Goal: Task Accomplishment & Management: Complete application form

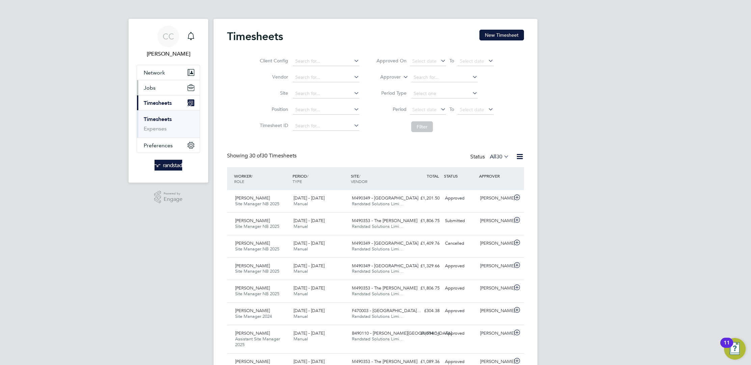
click at [159, 90] on button "Jobs" at bounding box center [168, 87] width 63 height 15
click at [161, 103] on link "Positions" at bounding box center [155, 104] width 22 height 6
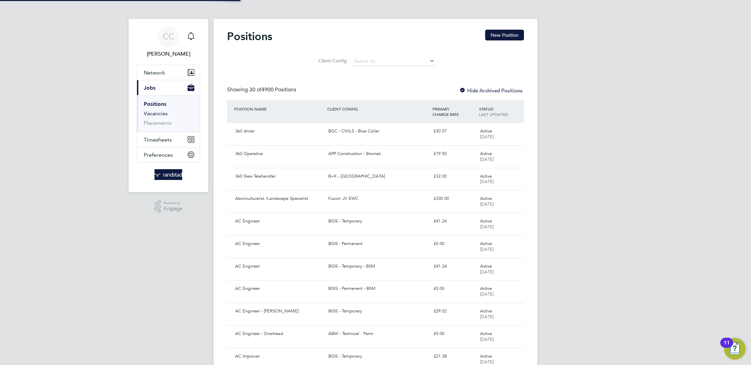
click at [157, 112] on link "Vacancies" at bounding box center [156, 113] width 24 height 6
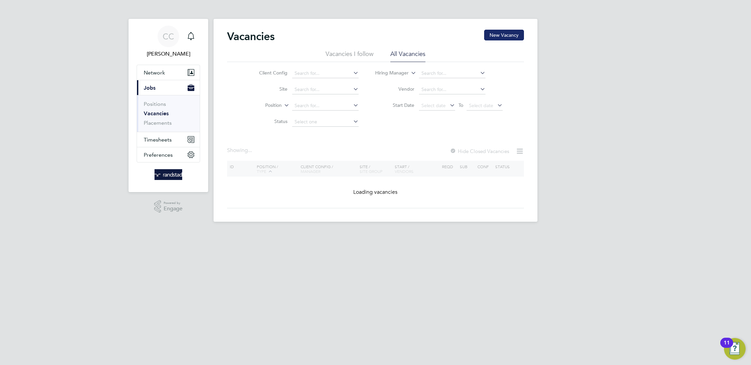
click at [501, 38] on button "New Vacancy" at bounding box center [504, 35] width 40 height 11
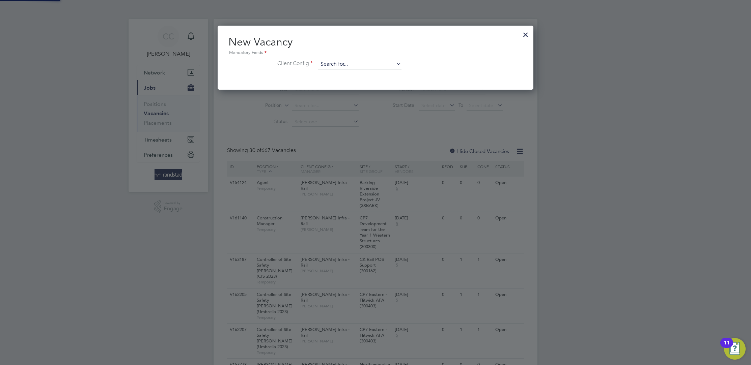
click at [346, 64] on input at bounding box center [359, 64] width 83 height 10
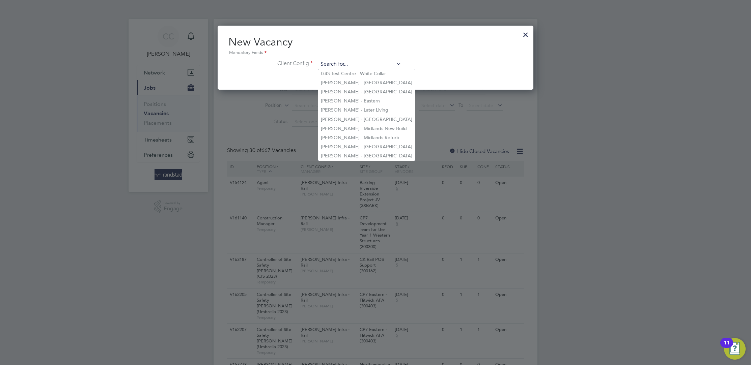
paste input "V179220"
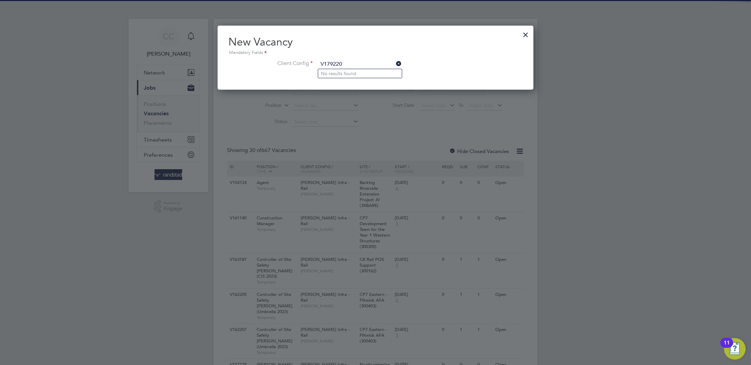
type input "V179220"
click at [442, 52] on div "Mandatory Fields" at bounding box center [375, 52] width 294 height 7
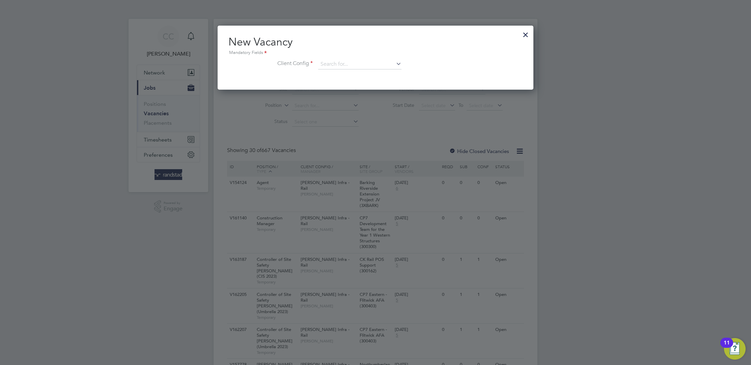
click at [523, 37] on div at bounding box center [526, 33] width 12 height 12
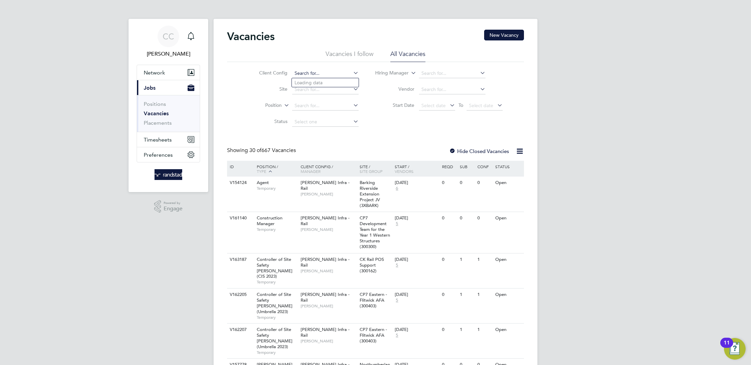
click at [314, 72] on input at bounding box center [325, 73] width 66 height 9
paste input "V179220"
type input "V179220"
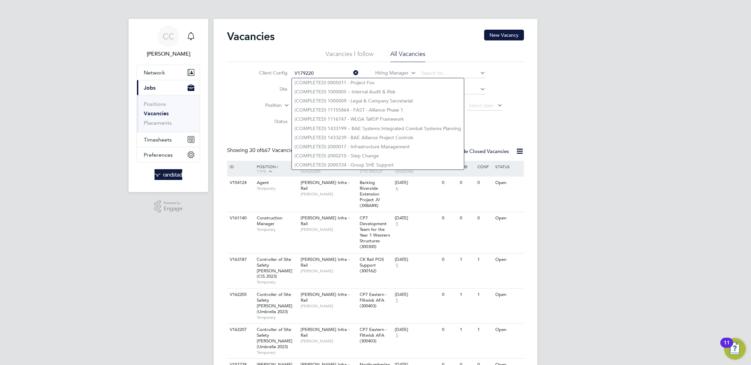
drag, startPoint x: 322, startPoint y: 71, endPoint x: 285, endPoint y: 62, distance: 38.5
click at [285, 62] on div "Vacancies I follow All Vacancies Client Config V179220 Site Position Status Hir…" at bounding box center [375, 90] width 297 height 80
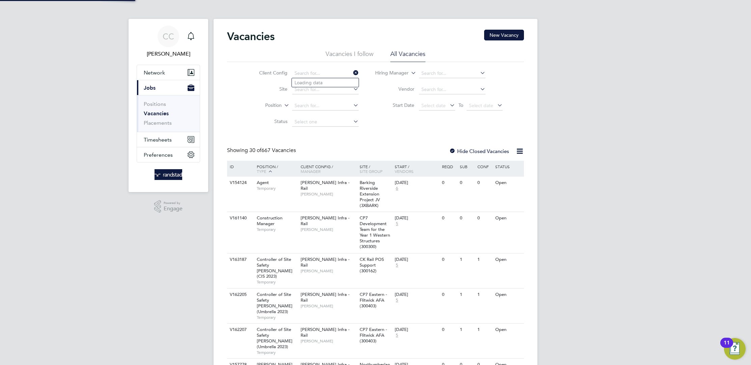
click at [382, 120] on div "Client Config Site Position Status Hiring Manager Vendor Start Date Select date…" at bounding box center [375, 96] width 297 height 68
click at [355, 55] on li "Vacancies I follow" at bounding box center [350, 56] width 48 height 12
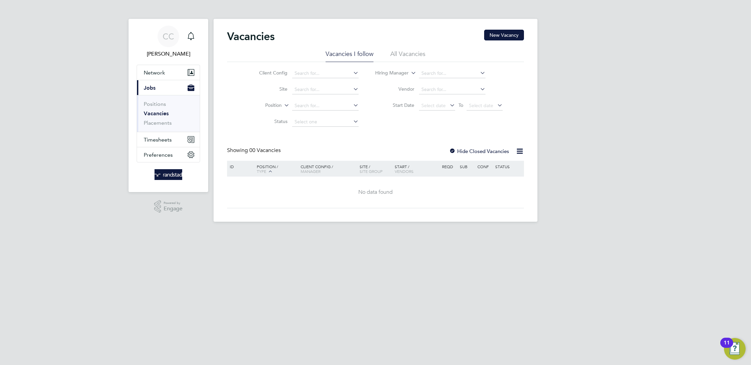
click at [421, 55] on li "All Vacancies" at bounding box center [407, 56] width 35 height 12
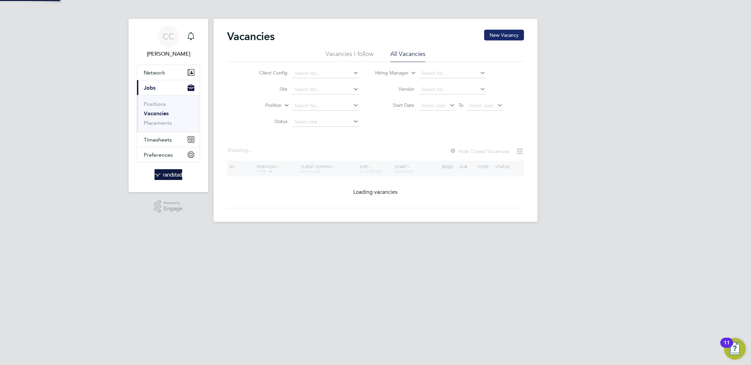
click at [509, 40] on button "New Vacancy" at bounding box center [504, 35] width 40 height 11
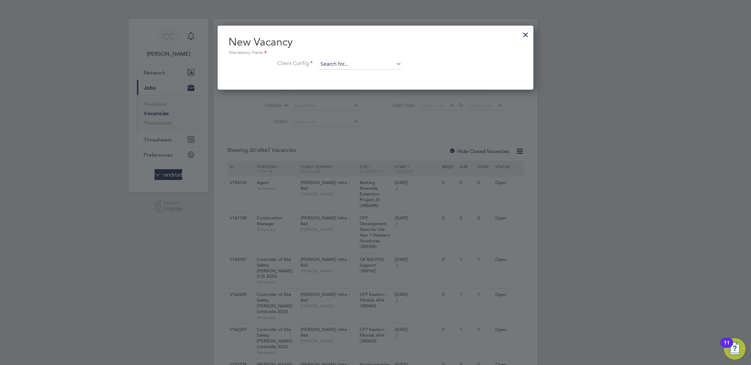
click at [356, 65] on input at bounding box center [359, 64] width 83 height 10
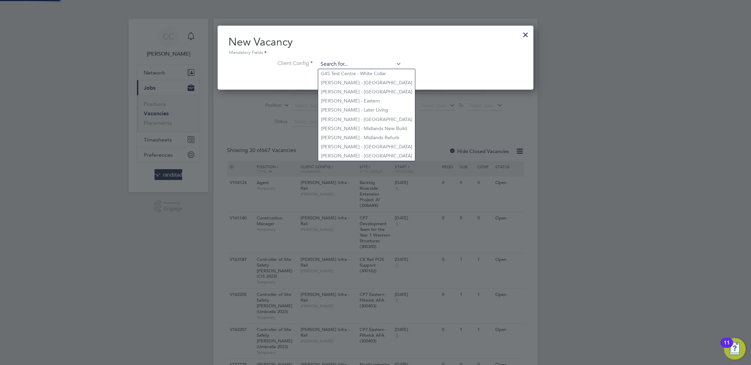
paste input "V179220"
type input "V179220"
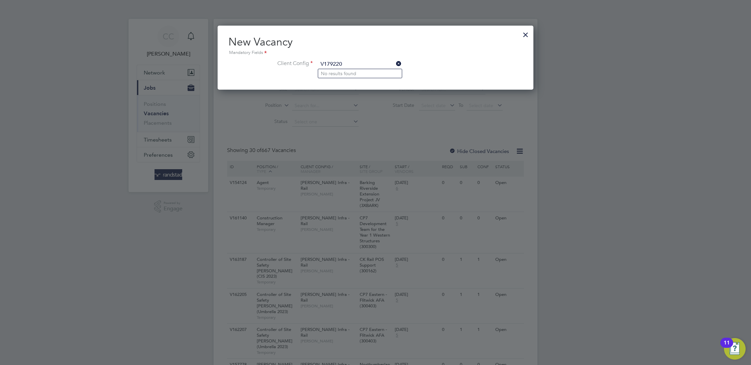
drag, startPoint x: 348, startPoint y: 61, endPoint x: 254, endPoint y: 59, distance: 93.8
click at [299, 58] on div "New Vacancy Mandatory Fields Client Config V179220" at bounding box center [375, 55] width 294 height 41
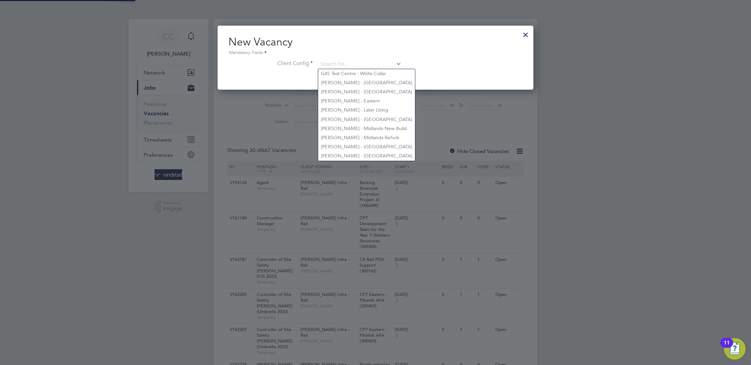
click at [524, 36] on div at bounding box center [526, 33] width 12 height 12
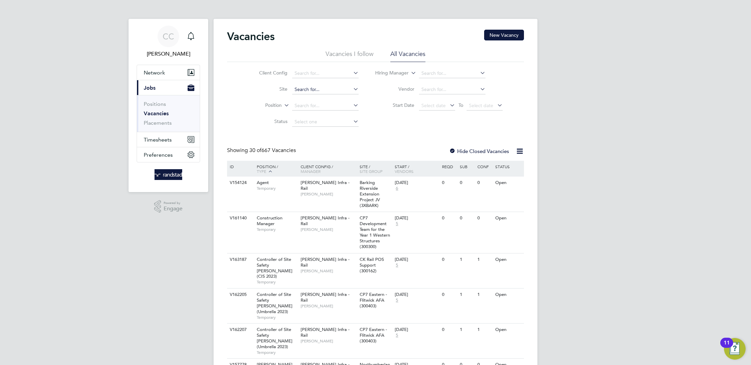
click at [304, 91] on input at bounding box center [325, 89] width 66 height 9
click at [346, 106] on li "M490381 - Hollyhedge Close" at bounding box center [349, 108] width 115 height 9
type input "M490381 - Hollyhedge Close"
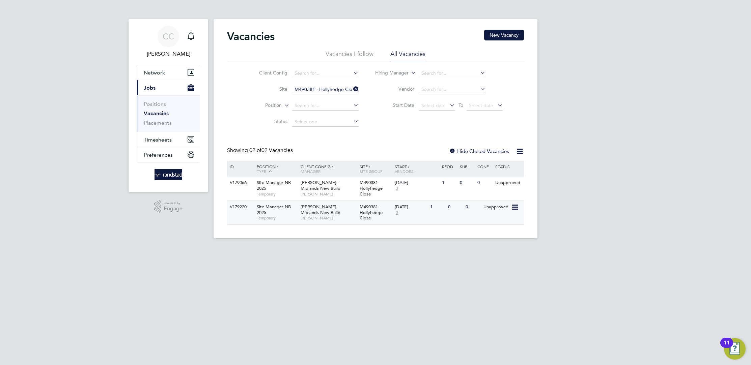
click at [338, 216] on span "[PERSON_NAME]" at bounding box center [329, 218] width 56 height 5
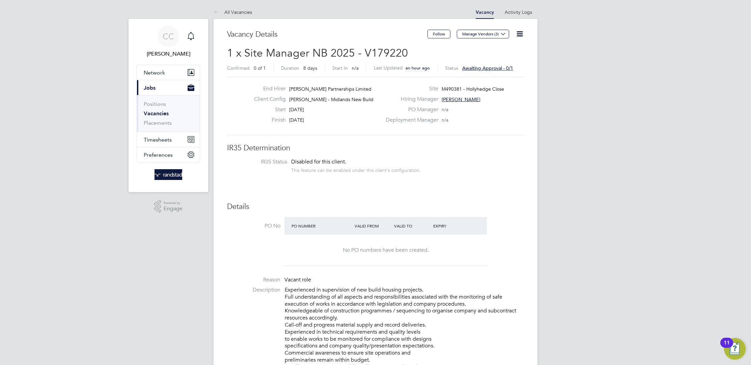
click at [518, 32] on icon at bounding box center [519, 34] width 8 height 8
click at [503, 52] on li "Edit Vacancy e" at bounding box center [503, 49] width 39 height 9
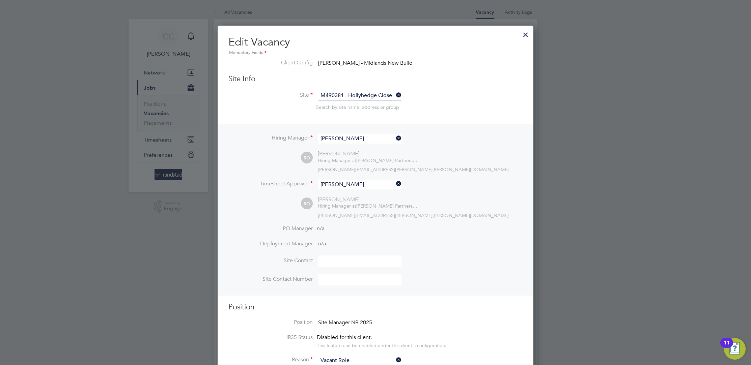
click at [525, 33] on div at bounding box center [526, 33] width 12 height 12
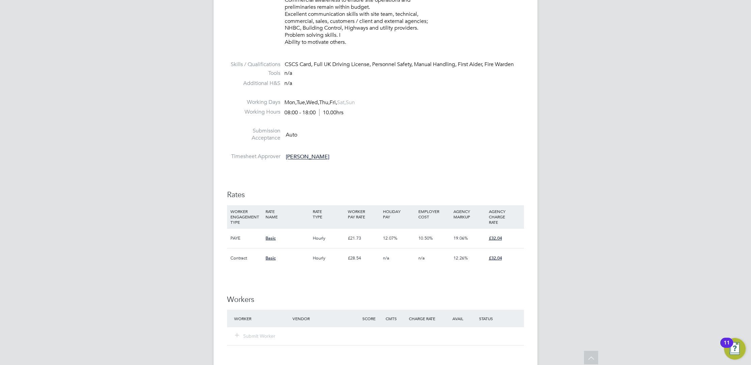
click at [270, 259] on span "Basic" at bounding box center [270, 258] width 10 height 6
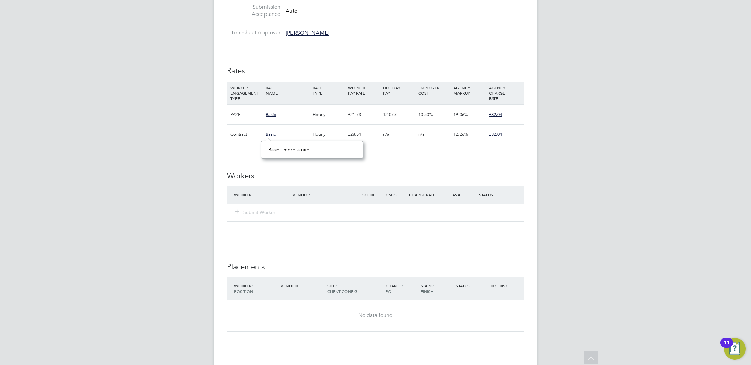
click at [257, 208] on div "Submit Worker" at bounding box center [267, 212] width 70 height 12
click at [363, 207] on div at bounding box center [413, 208] width 222 height 5
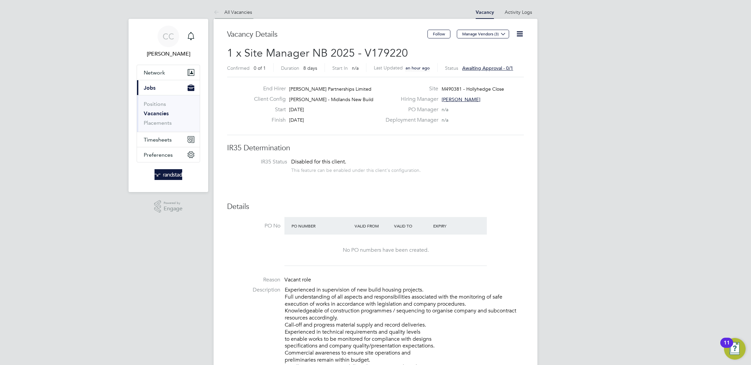
click at [234, 14] on link "All Vacancies" at bounding box center [233, 12] width 38 height 6
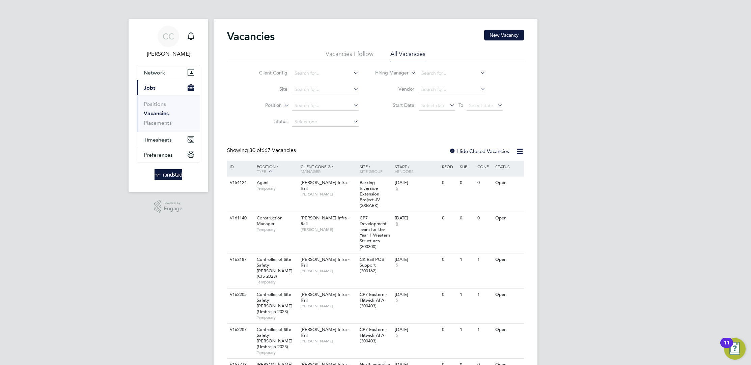
click at [311, 82] on li "Site" at bounding box center [303, 90] width 127 height 16
click at [311, 86] on li "Site" at bounding box center [303, 90] width 127 height 16
click at [312, 87] on input at bounding box center [325, 89] width 66 height 9
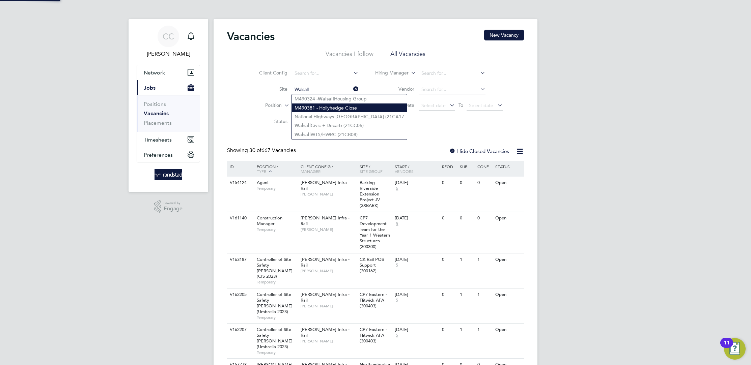
click at [344, 112] on li "National Highways [GEOGRAPHIC_DATA] (21CA17" at bounding box center [349, 116] width 115 height 9
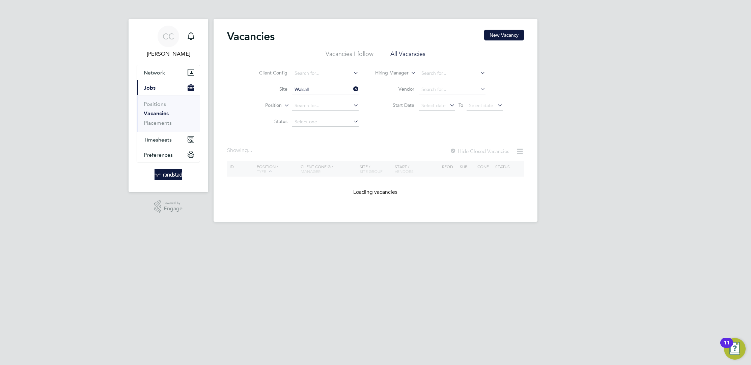
type input "National Highways Bescot Depot (21CA17"
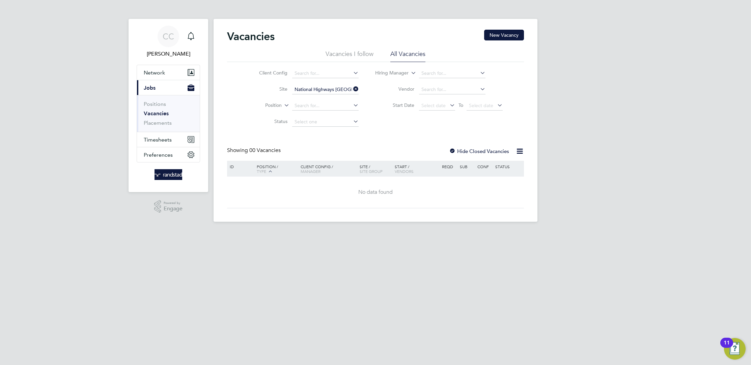
click at [352, 88] on icon at bounding box center [352, 88] width 0 height 9
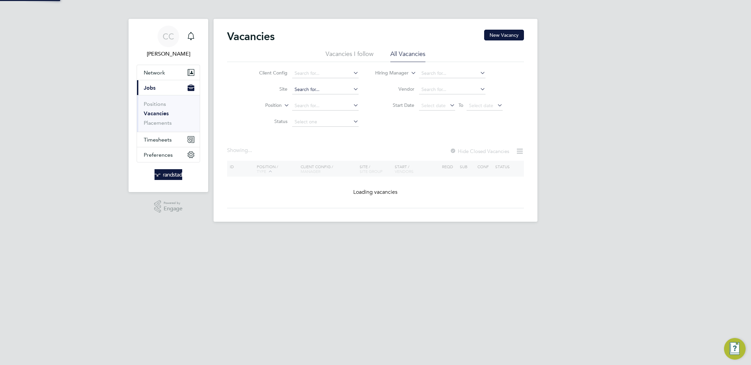
click at [329, 92] on input at bounding box center [325, 89] width 66 height 9
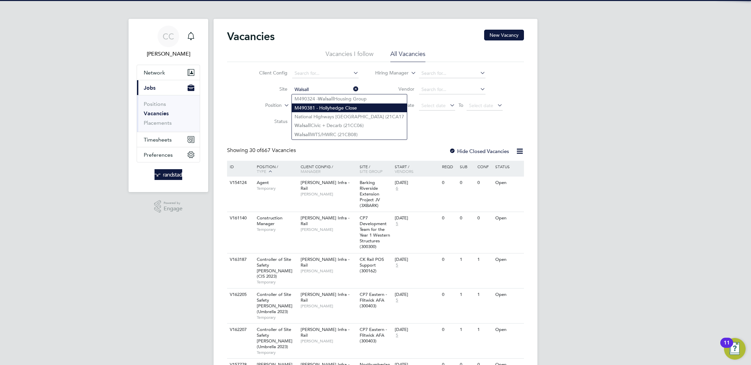
click at [338, 105] on li "M490381 - Hollyhedge Close" at bounding box center [349, 108] width 115 height 9
type input "M490381 - Hollyhedge Close"
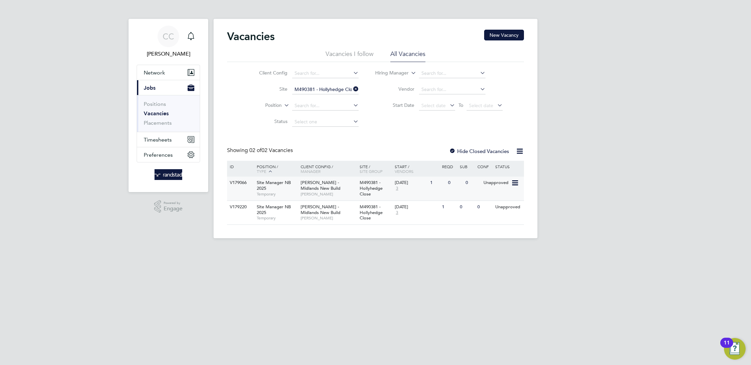
click at [516, 180] on icon at bounding box center [514, 183] width 7 height 8
click at [419, 181] on div "[DATE]" at bounding box center [411, 183] width 32 height 6
click at [253, 206] on div "Site Manager NB 2025 Temporary" at bounding box center [275, 212] width 47 height 23
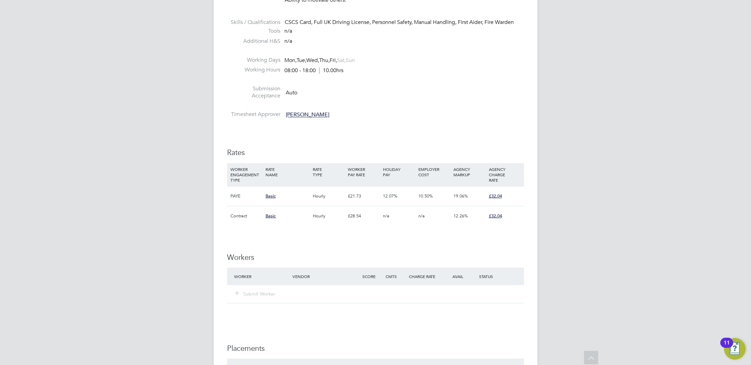
scroll to position [397, 0]
drag, startPoint x: 252, startPoint y: 299, endPoint x: 252, endPoint y: 293, distance: 6.1
click at [252, 299] on div "Submit Worker" at bounding box center [375, 293] width 297 height 18
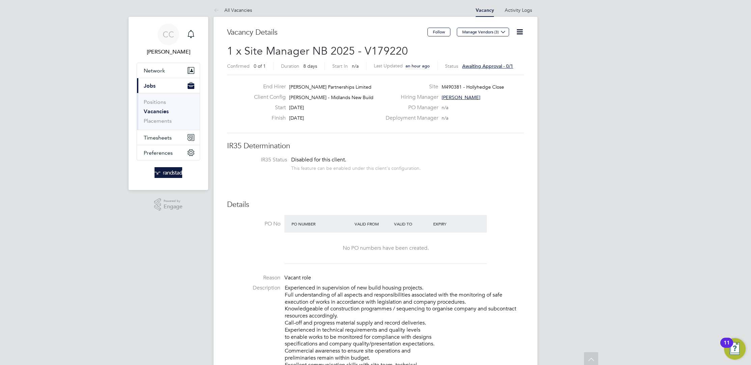
scroll to position [0, 0]
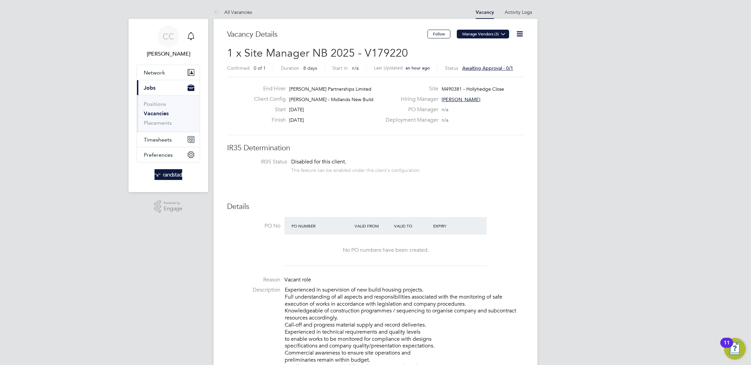
click at [504, 33] on icon at bounding box center [503, 33] width 5 height 5
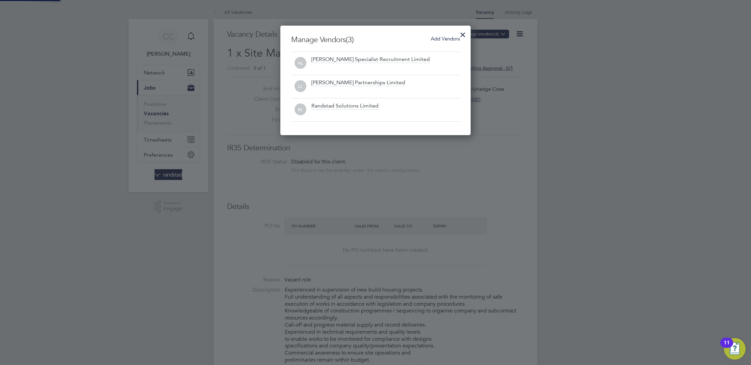
scroll to position [110, 191]
click at [465, 35] on div at bounding box center [463, 33] width 12 height 12
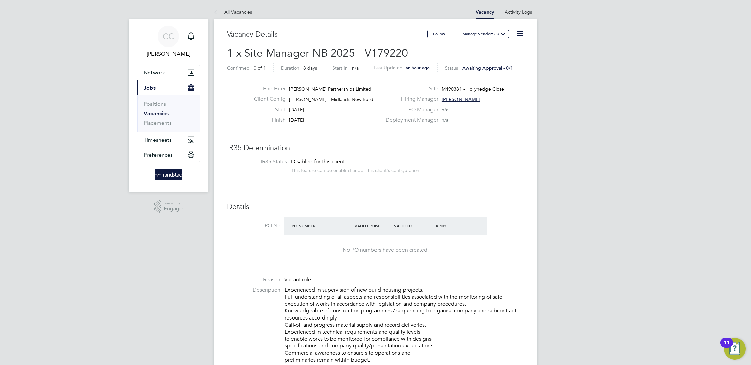
click at [487, 66] on span "Awaiting approval - 0/1" at bounding box center [487, 68] width 51 height 6
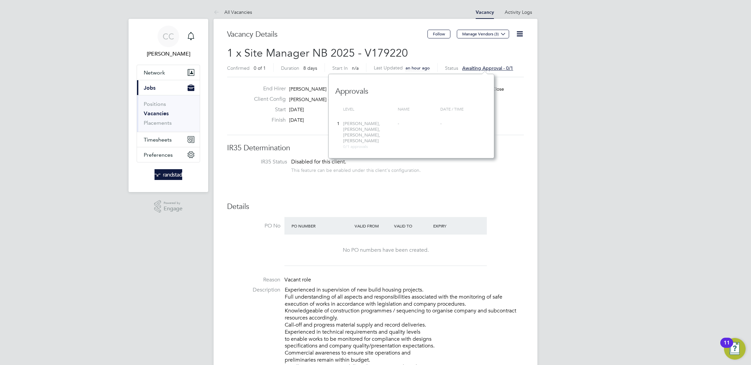
scroll to position [6, 51]
drag, startPoint x: 405, startPoint y: 157, endPoint x: 360, endPoint y: 150, distance: 45.8
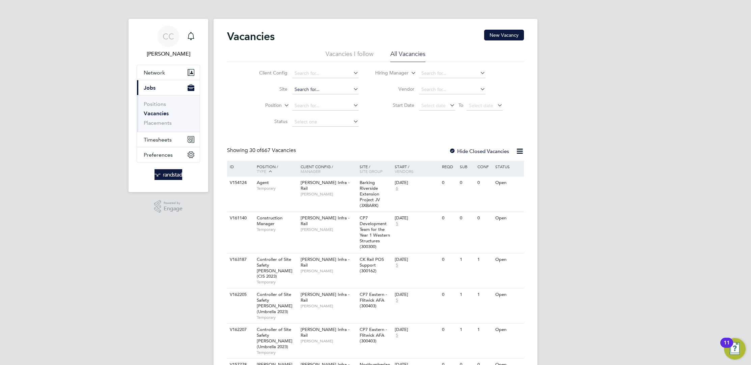
click at [320, 89] on input at bounding box center [325, 89] width 66 height 9
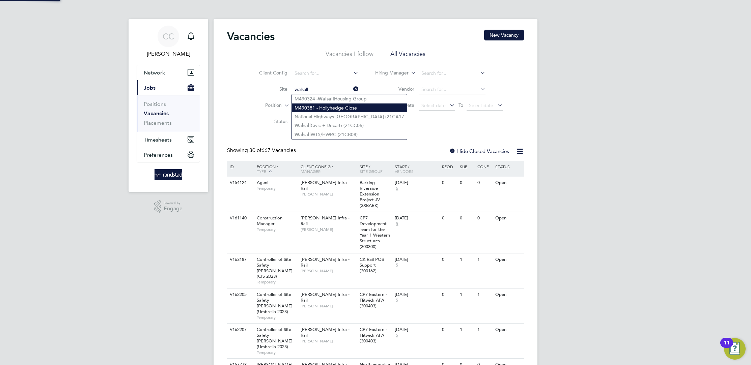
click at [335, 106] on li "M490381 - Hollyhedge Close" at bounding box center [349, 108] width 115 height 9
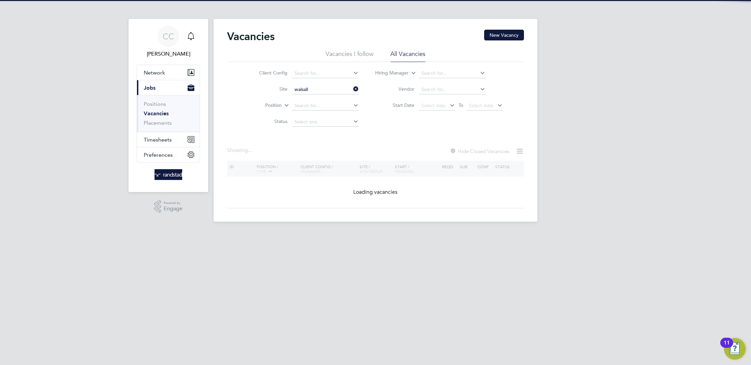
type input "M490381 - Hollyhedge Close"
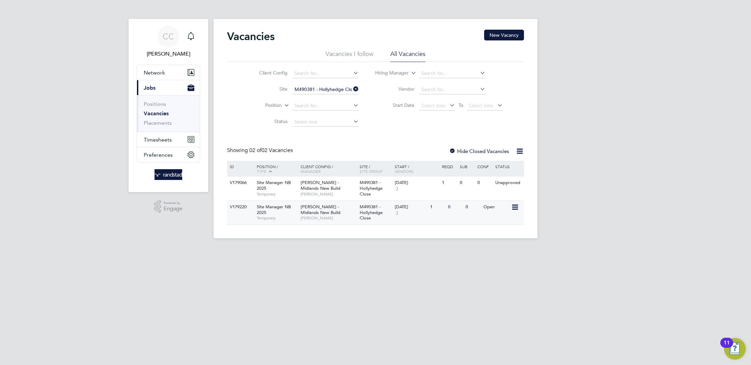
click at [326, 216] on span "[PERSON_NAME]" at bounding box center [329, 218] width 56 height 5
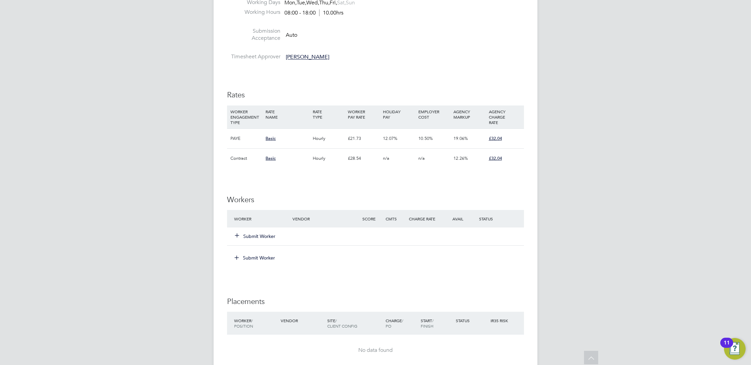
scroll to position [454, 0]
click at [267, 235] on button "Submit Worker" at bounding box center [255, 235] width 40 height 7
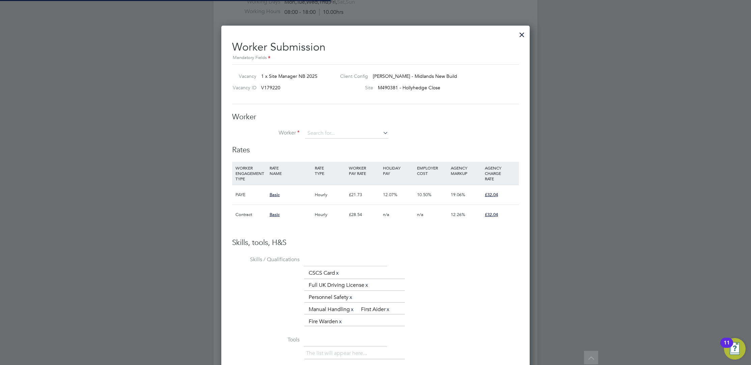
scroll to position [20, 45]
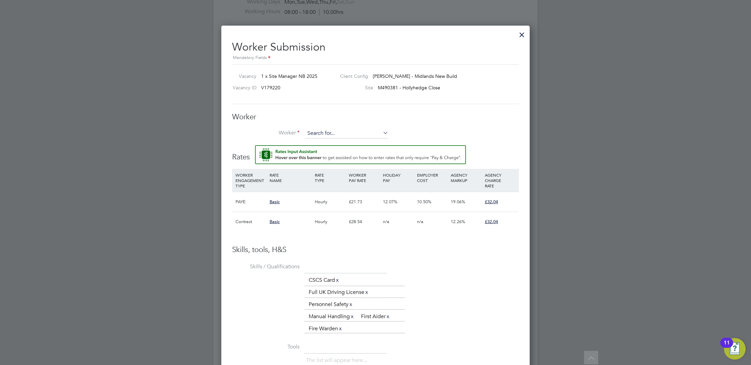
click at [336, 127] on div "Worker Worker Worker Engagement Type" at bounding box center [375, 128] width 287 height 33
click at [324, 134] on input at bounding box center [346, 134] width 83 height 10
click at [330, 154] on li "Momo dou S Ceesay (C-000614929)" at bounding box center [358, 151] width 106 height 9
type input "Momodou S Ceesay (C-000614929)"
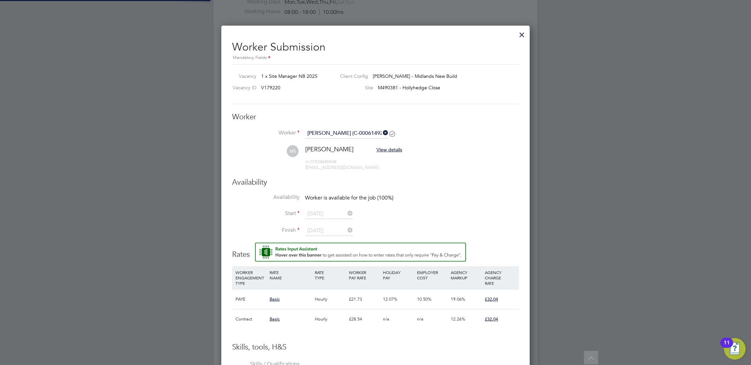
scroll to position [633, 309]
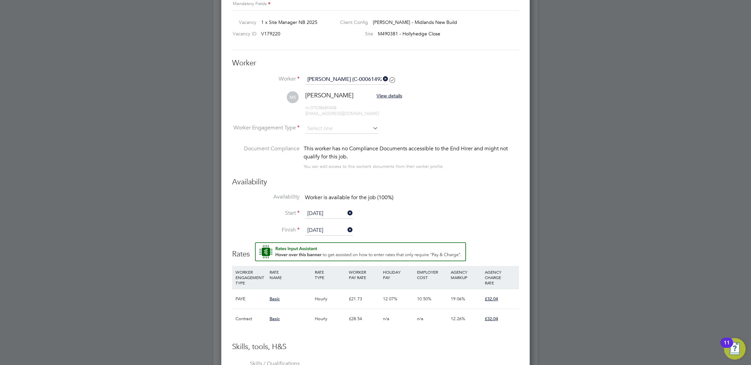
click at [371, 129] on icon at bounding box center [371, 127] width 0 height 9
click at [371, 127] on icon at bounding box center [371, 127] width 0 height 9
click at [371, 125] on icon at bounding box center [371, 127] width 0 height 9
click at [364, 131] on input at bounding box center [341, 129] width 73 height 10
click at [321, 136] on li "Contract" at bounding box center [342, 137] width 74 height 9
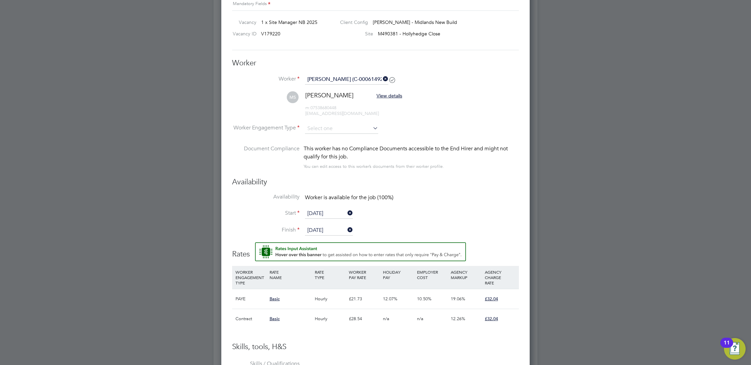
type input "Contract"
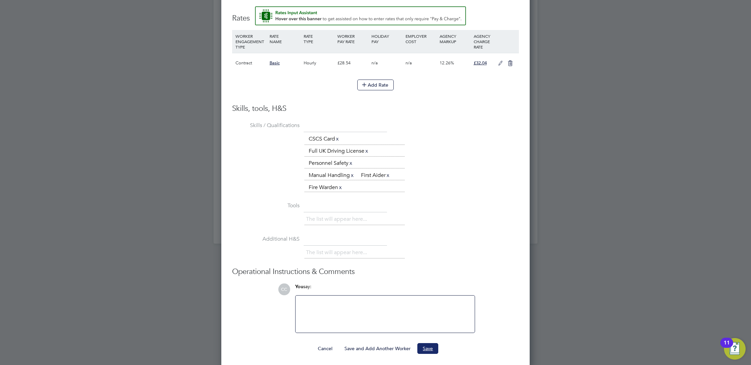
click at [427, 346] on button "Save" at bounding box center [427, 348] width 21 height 11
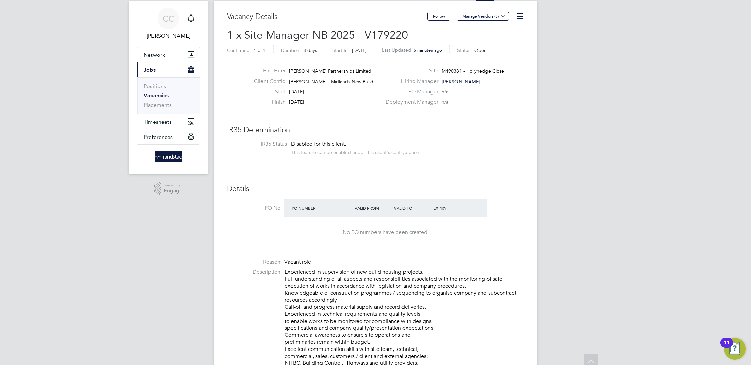
scroll to position [0, 0]
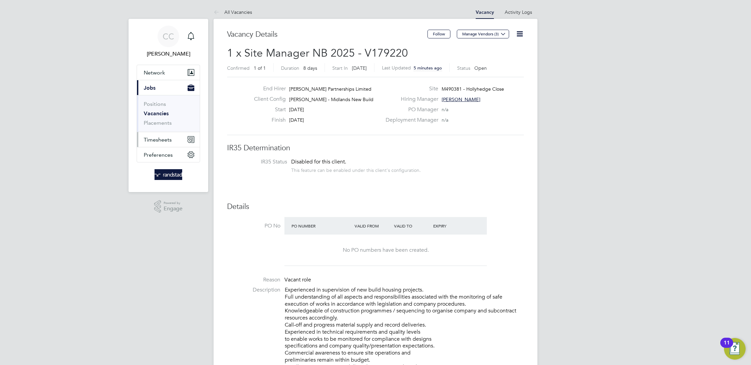
click at [165, 139] on span "Timesheets" at bounding box center [158, 140] width 28 height 6
click at [162, 119] on link "Timesheets" at bounding box center [158, 119] width 28 height 6
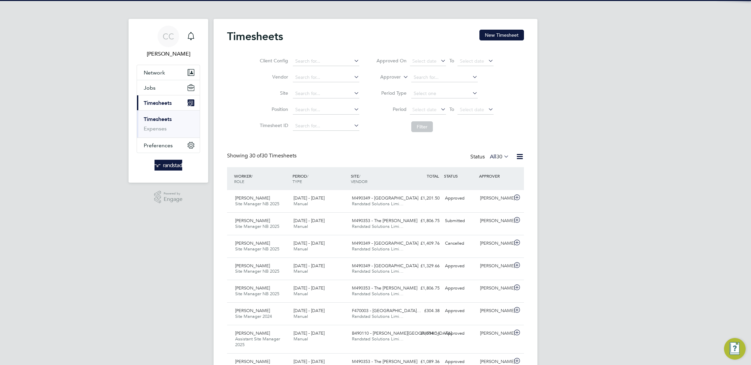
scroll to position [17, 58]
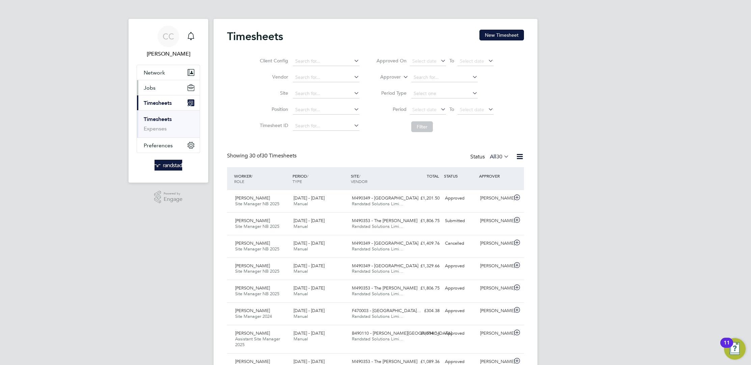
click at [172, 86] on button "Jobs" at bounding box center [168, 87] width 63 height 15
click at [161, 138] on span "Timesheets" at bounding box center [158, 140] width 28 height 6
click at [510, 32] on button "New Timesheet" at bounding box center [501, 35] width 45 height 11
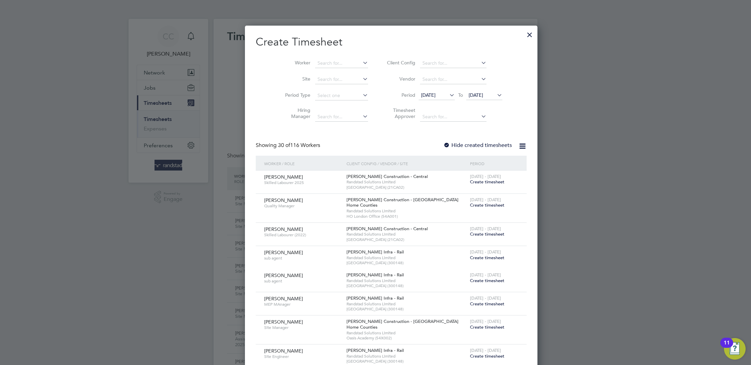
scroll to position [1306, 261]
click at [315, 62] on input at bounding box center [341, 63] width 53 height 9
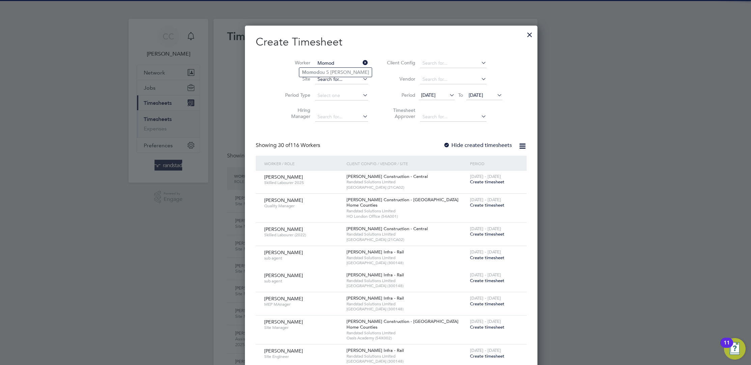
type input "Momod"
click at [328, 77] on input at bounding box center [341, 79] width 53 height 9
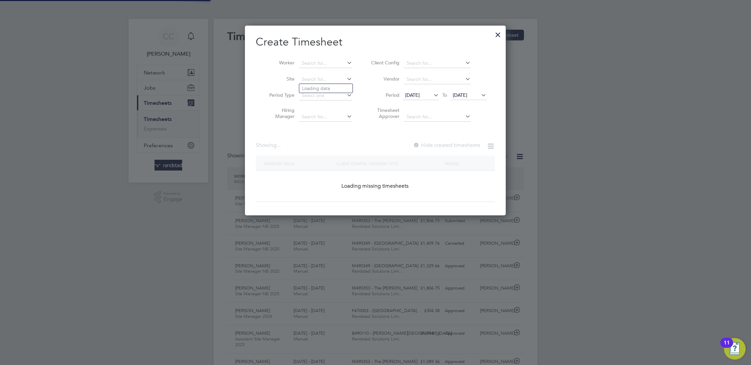
scroll to position [190, 261]
click at [327, 73] on li "Site" at bounding box center [308, 80] width 105 height 16
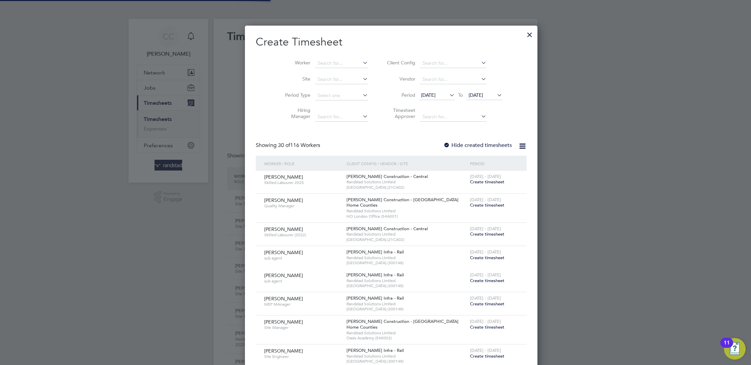
scroll to position [1306, 261]
click at [323, 65] on input at bounding box center [341, 63] width 53 height 9
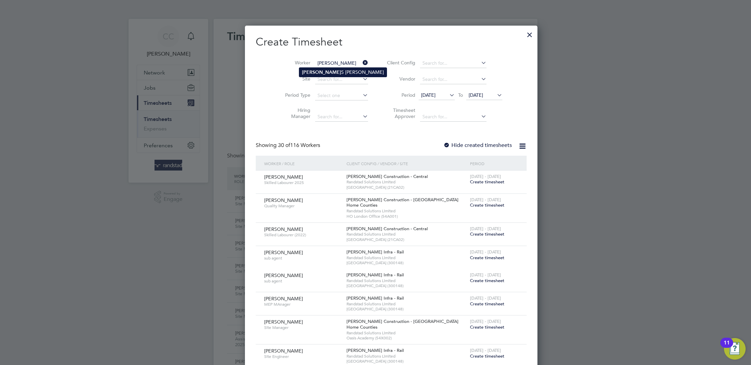
click at [330, 70] on li "[PERSON_NAME]" at bounding box center [342, 72] width 87 height 9
type input "[PERSON_NAME]"
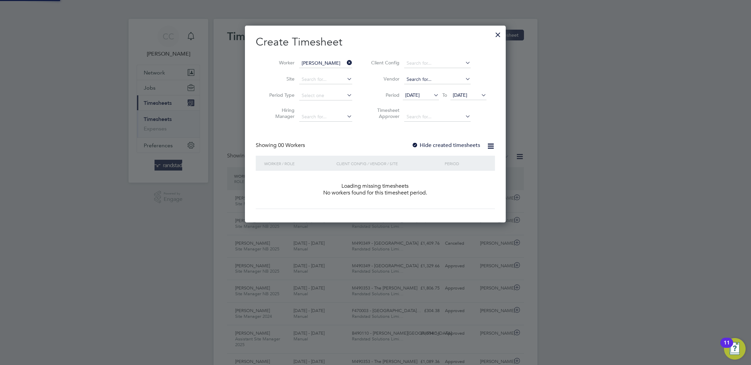
scroll to position [190, 261]
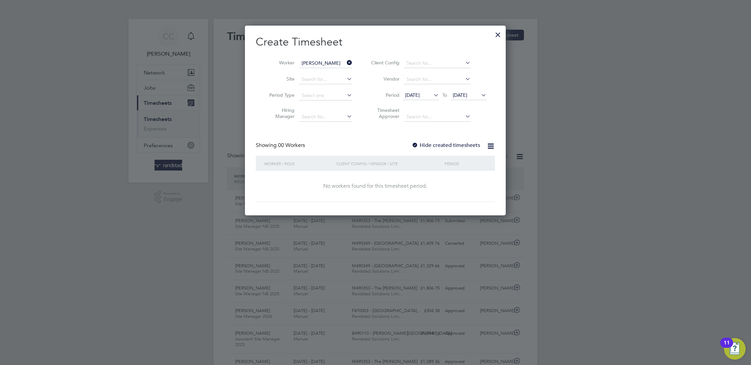
click at [424, 143] on div "Create Timesheet Worker Momodou S Ceesay Site Period Type Hiring Manager Client…" at bounding box center [375, 118] width 239 height 167
click at [416, 144] on div at bounding box center [415, 145] width 7 height 7
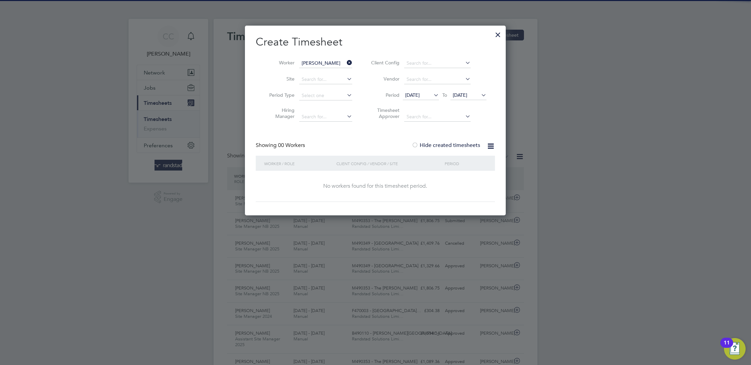
click at [432, 94] on icon at bounding box center [432, 94] width 0 height 9
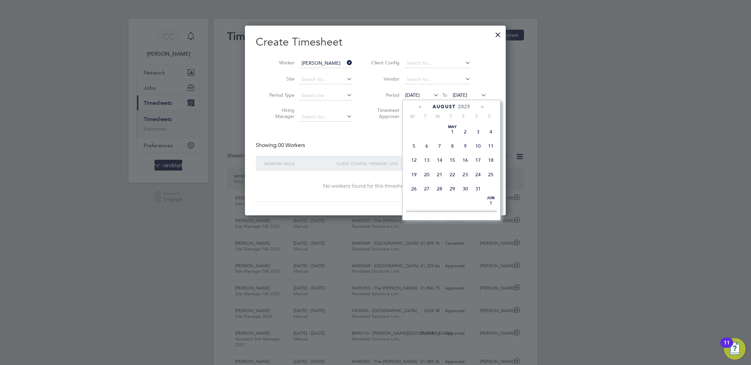
scroll to position [233, 0]
click at [493, 161] on span "17" at bounding box center [490, 154] width 13 height 13
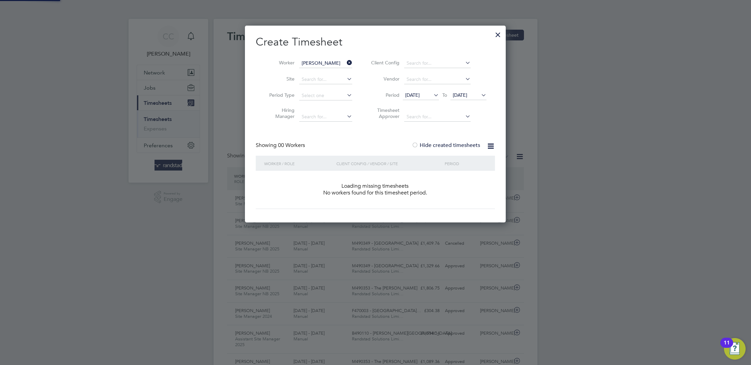
scroll to position [190, 261]
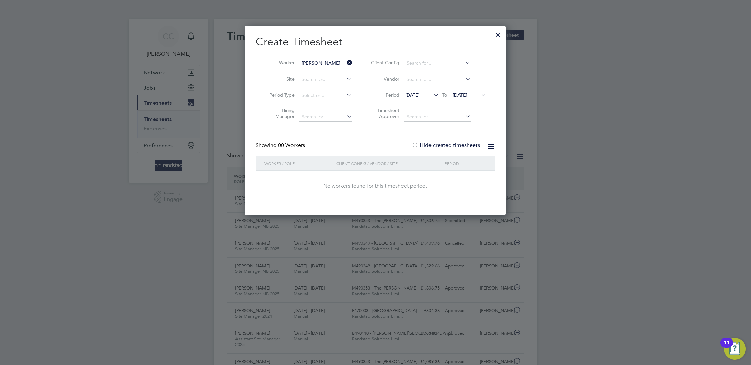
click at [480, 95] on icon at bounding box center [480, 94] width 0 height 9
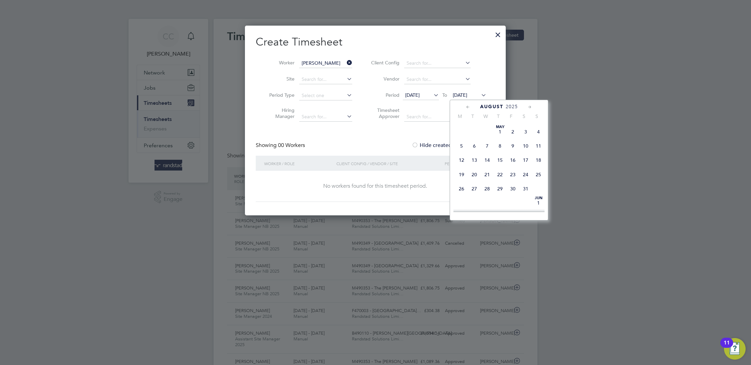
scroll to position [248, 0]
click at [478, 174] on span "26" at bounding box center [474, 169] width 13 height 13
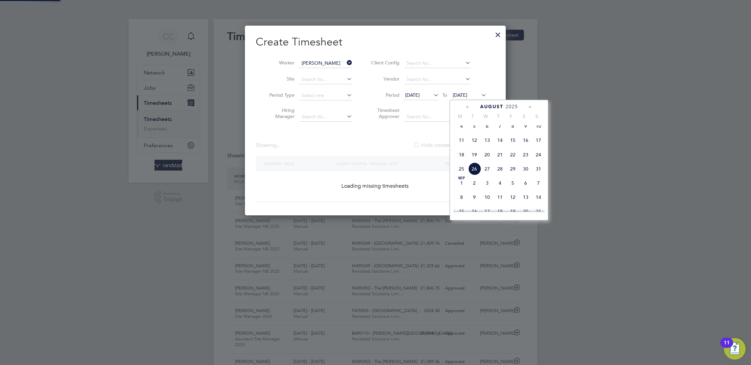
scroll to position [190, 261]
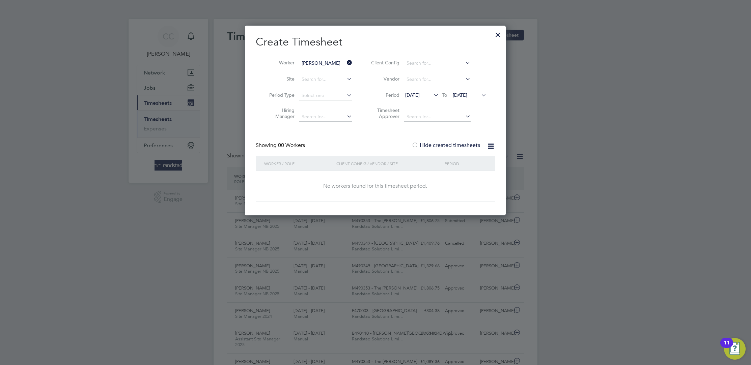
click at [432, 94] on icon at bounding box center [432, 94] width 0 height 9
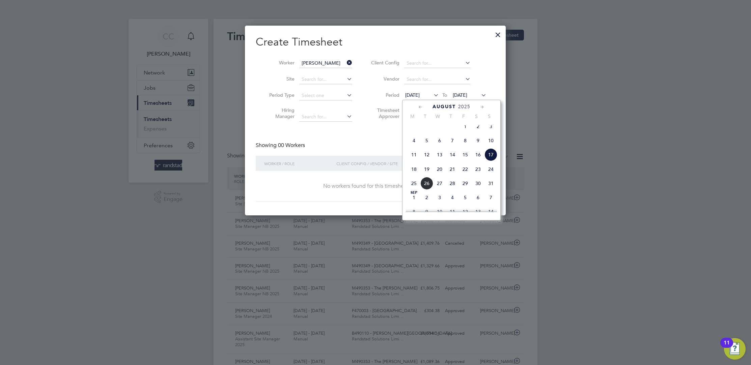
click at [414, 173] on span "18" at bounding box center [414, 169] width 13 height 13
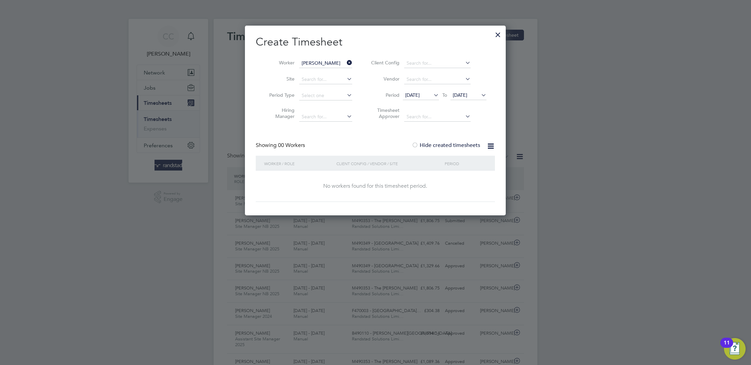
click at [480, 94] on icon at bounding box center [480, 94] width 0 height 9
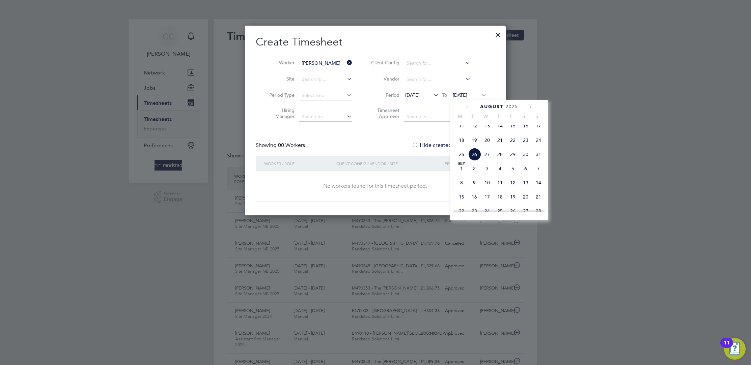
click at [535, 159] on span "31" at bounding box center [538, 154] width 13 height 13
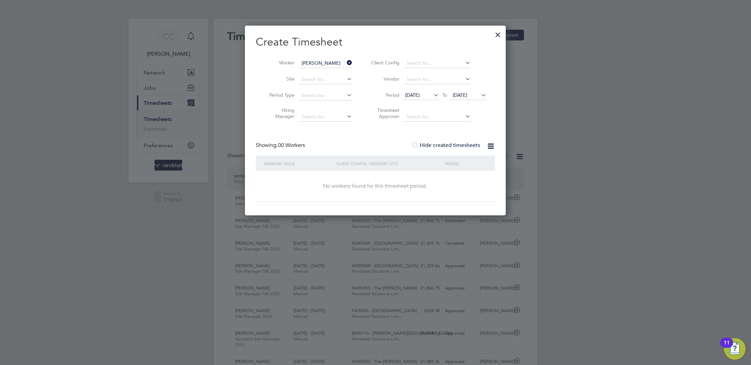
click at [497, 38] on div at bounding box center [498, 33] width 12 height 12
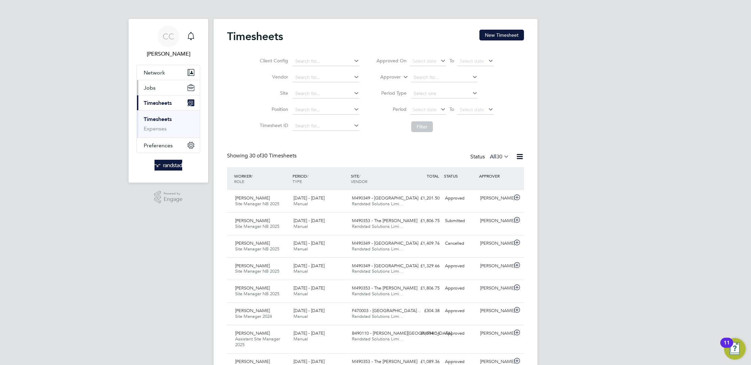
click at [148, 90] on span "Jobs" at bounding box center [150, 88] width 12 height 6
click at [156, 106] on link "Positions" at bounding box center [155, 104] width 22 height 6
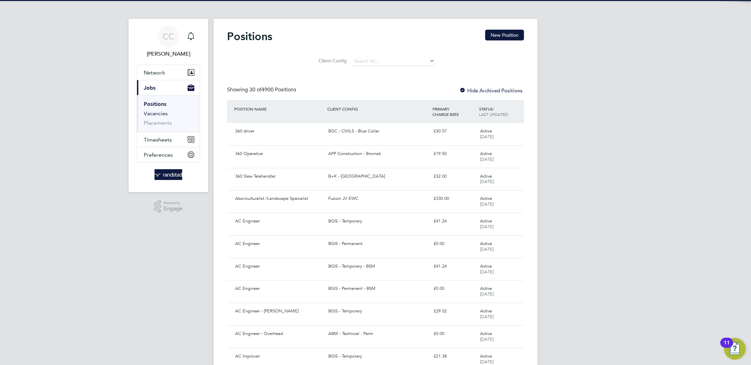
click at [158, 113] on link "Vacancies" at bounding box center [156, 113] width 24 height 6
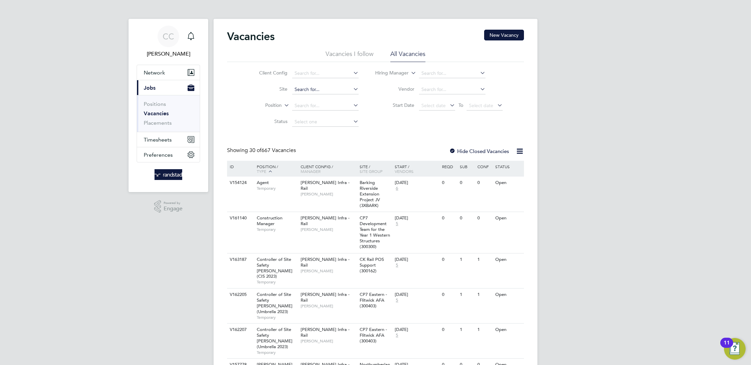
click at [318, 88] on input at bounding box center [325, 89] width 66 height 9
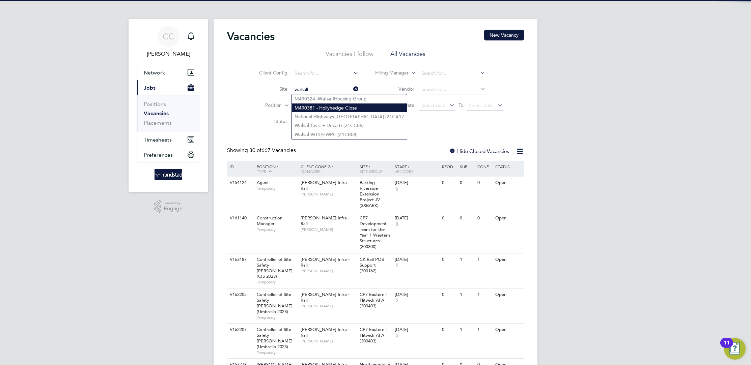
click at [340, 107] on li "M490381 - Hollyhedge Close" at bounding box center [349, 108] width 115 height 9
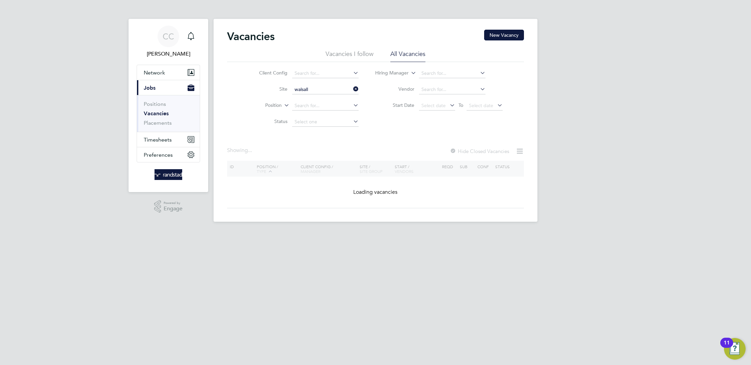
type input "M490381 - Hollyhedge Close"
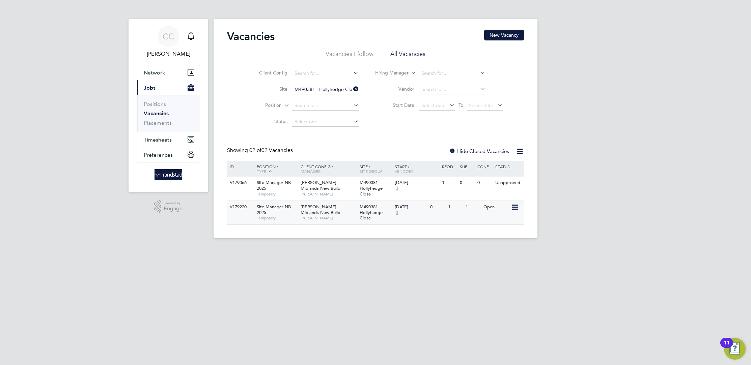
click at [334, 216] on span "[PERSON_NAME]" at bounding box center [329, 218] width 56 height 5
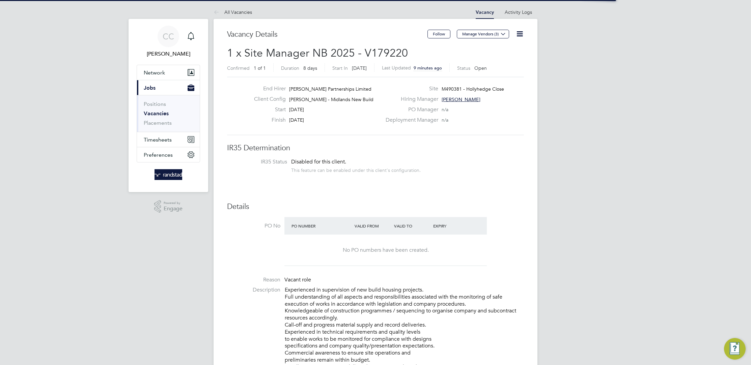
click at [519, 32] on icon at bounding box center [519, 34] width 8 height 8
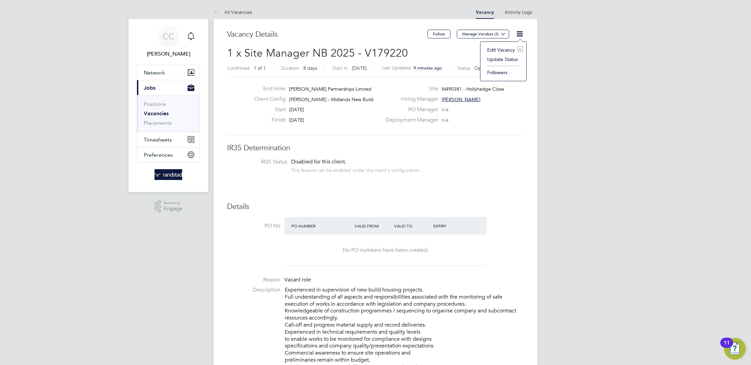
click at [495, 47] on li "Edit Vacancy e" at bounding box center [503, 49] width 39 height 9
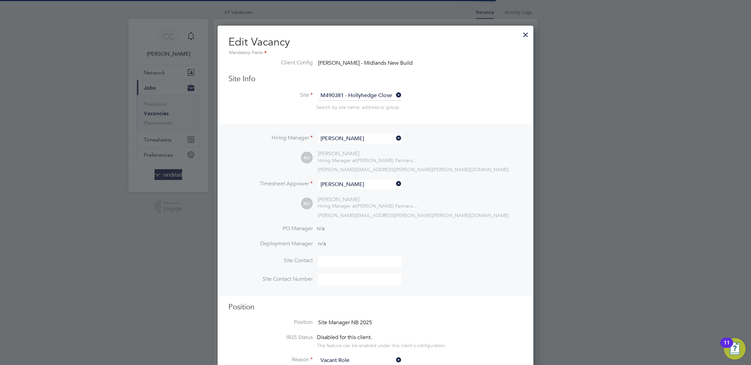
scroll to position [20, 35]
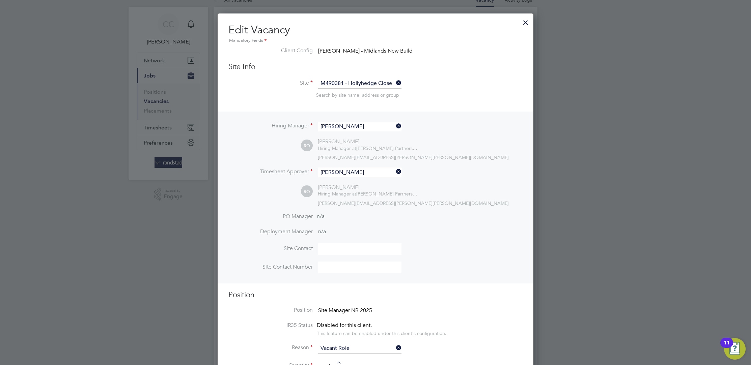
click at [520, 21] on div at bounding box center [526, 21] width 12 height 12
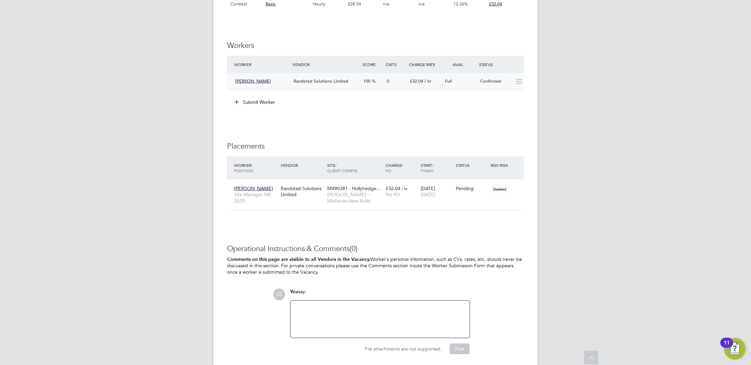
click at [519, 80] on icon at bounding box center [519, 81] width 8 height 5
click at [508, 83] on div "Confirmed" at bounding box center [494, 81] width 35 height 11
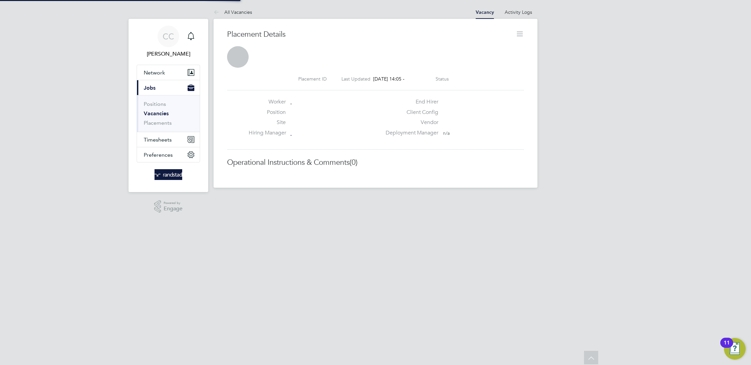
click at [479, 83] on div "Placement ID Last Updated [DATE] 14:05 - Status Worker Position Site Hiring Man…" at bounding box center [375, 113] width 297 height 90
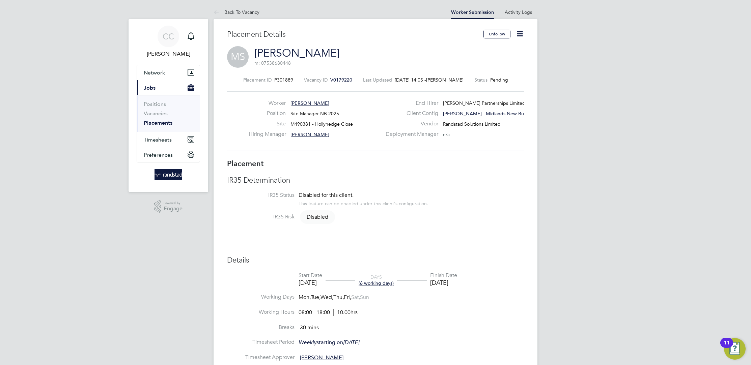
click at [523, 31] on icon at bounding box center [519, 34] width 8 height 8
click at [487, 82] on li "Start" at bounding box center [498, 82] width 50 height 9
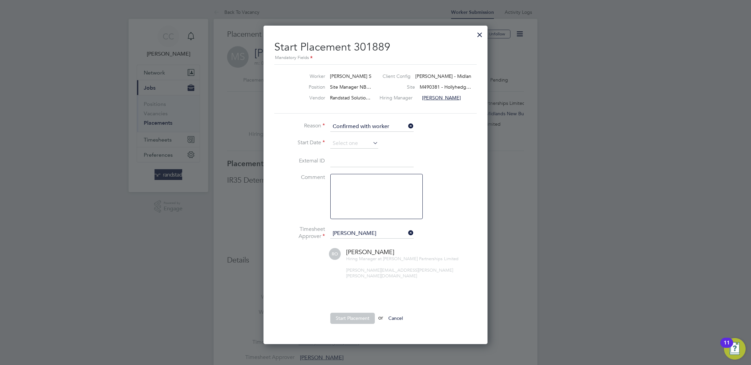
click at [353, 148] on li "Start Date" at bounding box center [375, 147] width 202 height 17
click at [352, 144] on input at bounding box center [354, 144] width 48 height 10
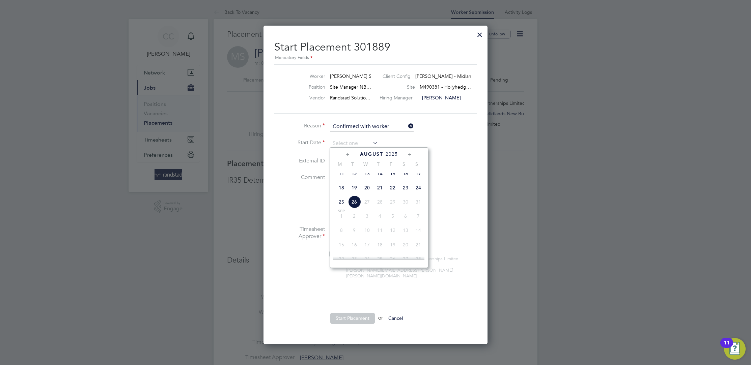
click at [394, 194] on span "22" at bounding box center [392, 187] width 13 height 13
type input "[DATE]"
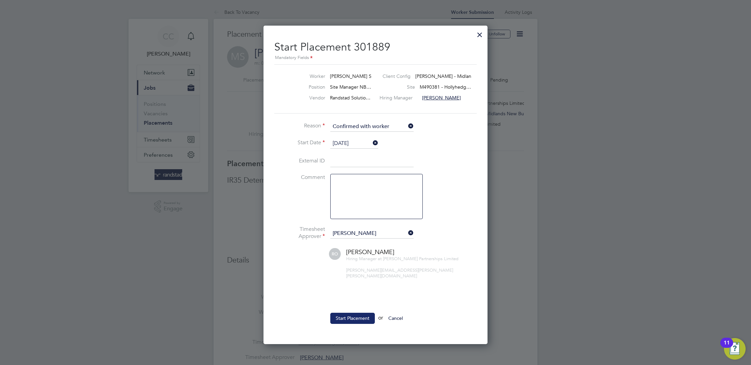
click at [353, 313] on button "Start Placement" at bounding box center [352, 318] width 45 height 11
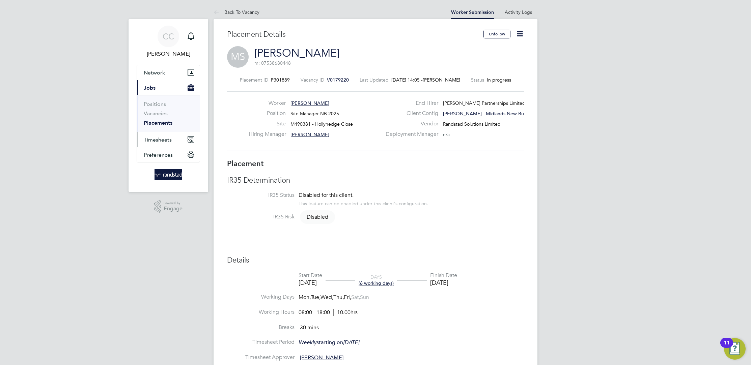
click at [166, 139] on span "Timesheets" at bounding box center [158, 140] width 28 height 6
click at [155, 120] on link "Timesheets" at bounding box center [158, 119] width 28 height 6
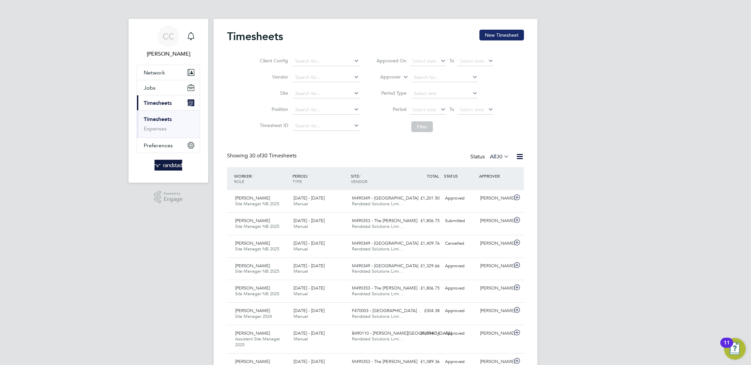
click at [513, 37] on button "New Timesheet" at bounding box center [501, 35] width 45 height 11
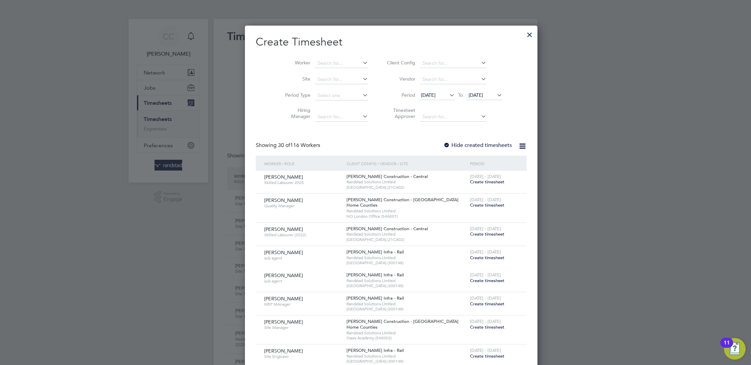
click at [443, 143] on label "Hide created timesheets" at bounding box center [477, 145] width 68 height 7
click at [327, 61] on input at bounding box center [341, 63] width 53 height 9
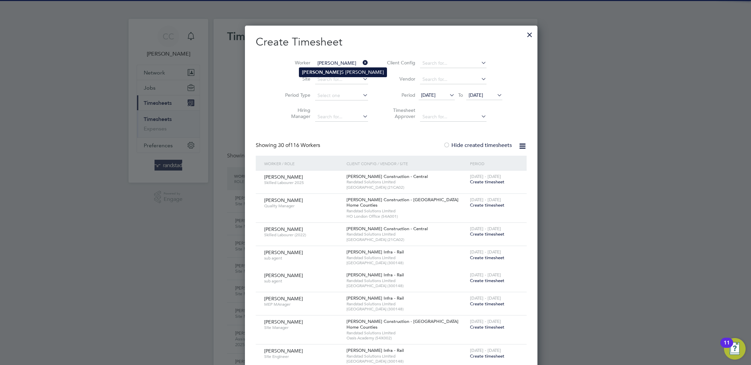
click at [328, 69] on li "[PERSON_NAME]" at bounding box center [342, 72] width 87 height 9
type input "[PERSON_NAME]"
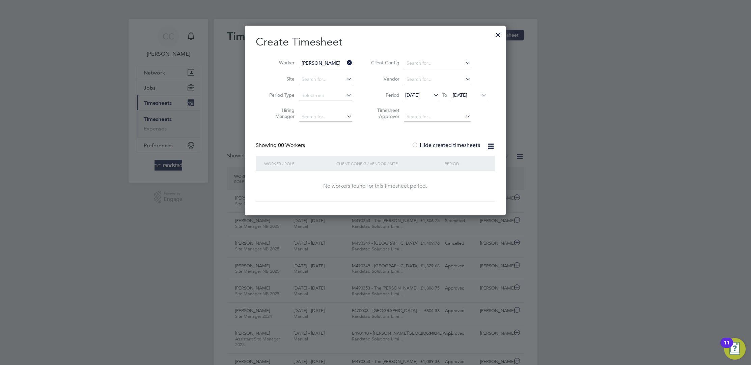
click at [432, 93] on icon at bounding box center [432, 94] width 0 height 9
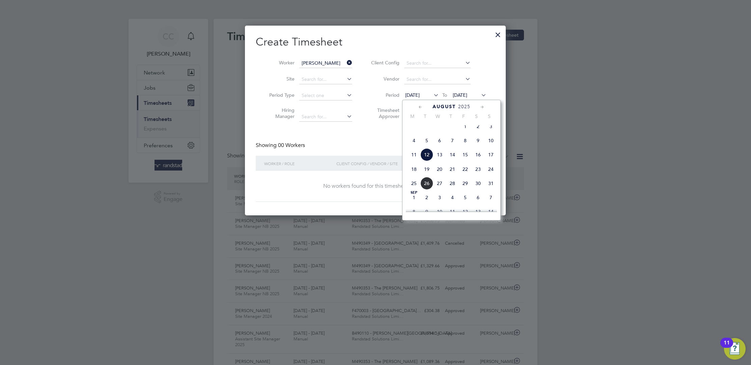
click at [492, 161] on span "17" at bounding box center [490, 154] width 13 height 13
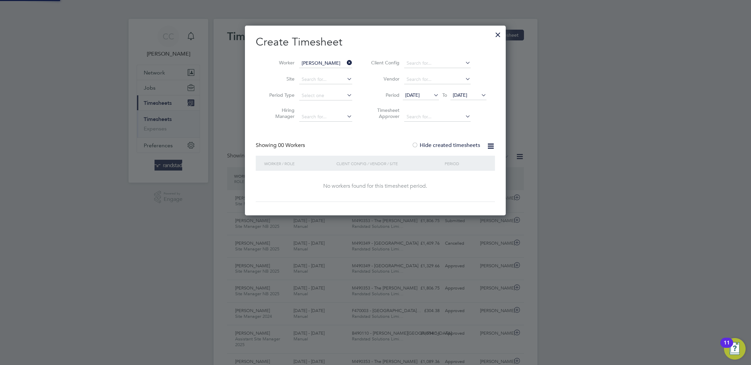
click at [484, 99] on span "[DATE]" at bounding box center [468, 95] width 36 height 9
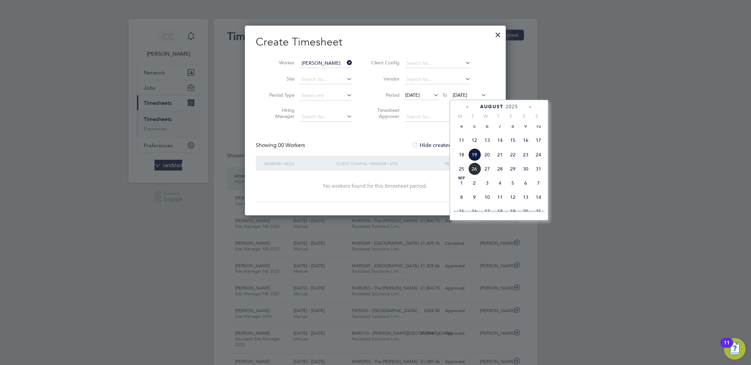
click at [539, 173] on span "31" at bounding box center [538, 169] width 13 height 13
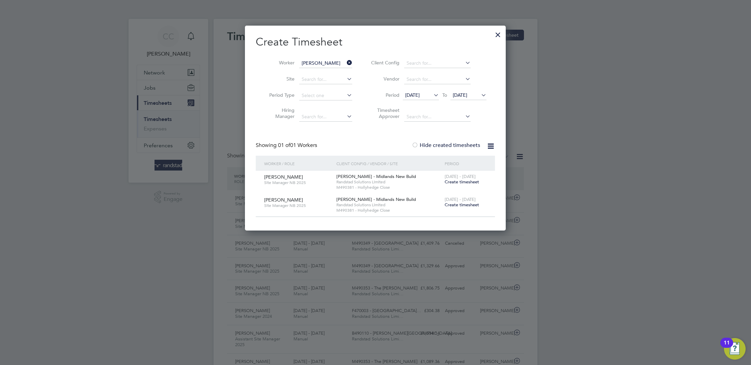
click at [462, 181] on span "Create timesheet" at bounding box center [462, 182] width 34 height 6
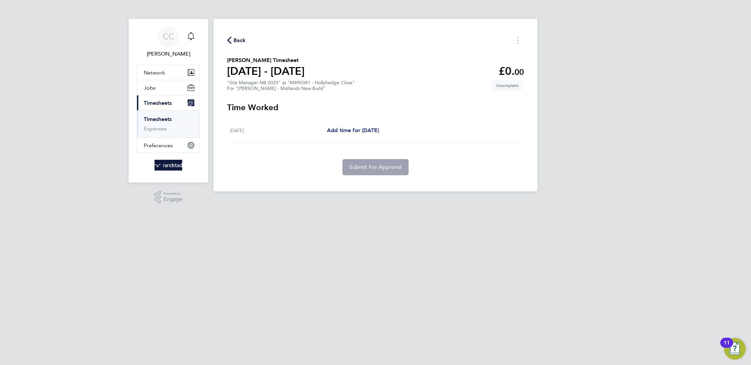
click at [354, 129] on span "Add time for [DATE]" at bounding box center [353, 130] width 52 height 6
select select "30"
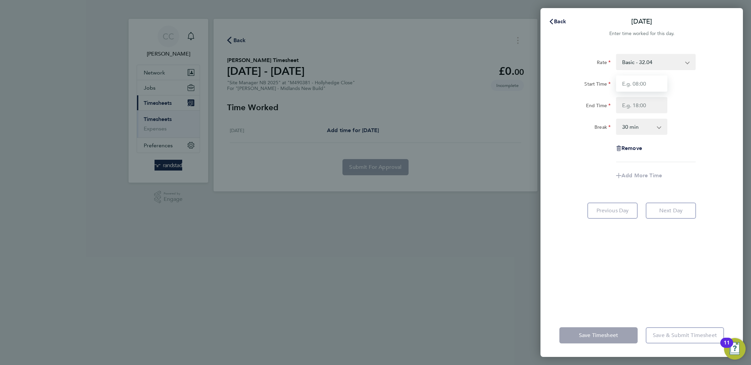
click at [637, 77] on input "Start Time" at bounding box center [641, 84] width 51 height 16
type input "07:30"
click at [626, 103] on input "End Time" at bounding box center [641, 105] width 51 height 16
type input "16:00"
click at [681, 174] on app-timesheet-line-form-group "Rate Basic - 32.04 Start Time 07:30 End Time 16:00 Break 0 min 15 min 30 min 45…" at bounding box center [641, 119] width 165 height 130
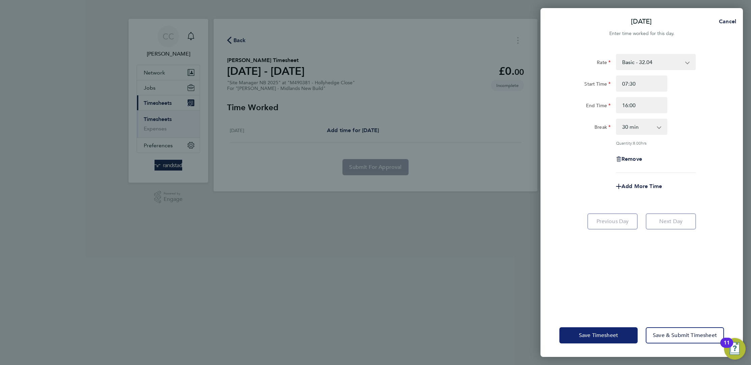
click at [599, 336] on span "Save Timesheet" at bounding box center [598, 335] width 39 height 7
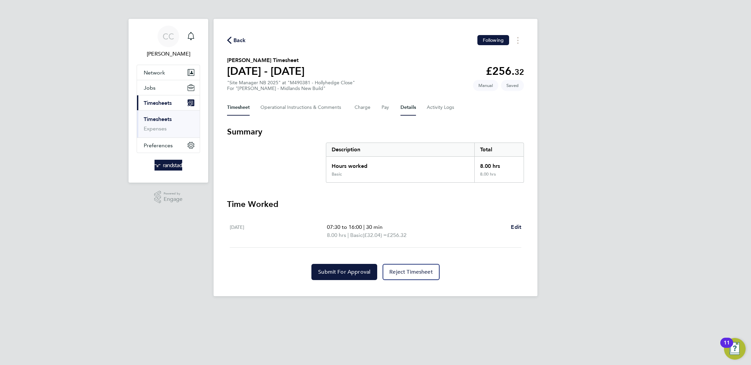
click at [405, 107] on button "Details" at bounding box center [408, 108] width 16 height 16
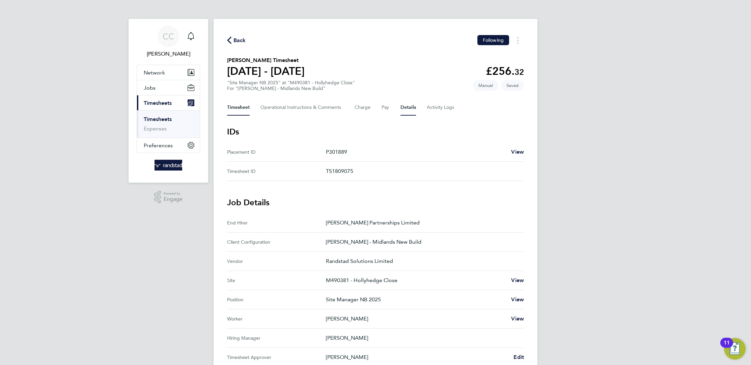
click at [236, 107] on button "Timesheet" at bounding box center [238, 108] width 23 height 16
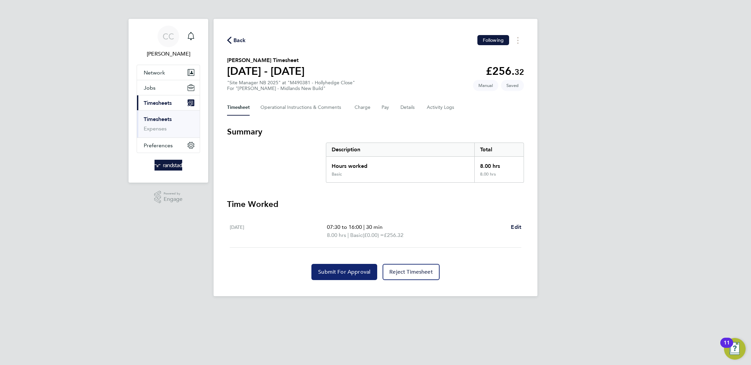
click at [347, 277] on button "Submit For Approval" at bounding box center [344, 272] width 66 height 16
